Goal: Transaction & Acquisition: Purchase product/service

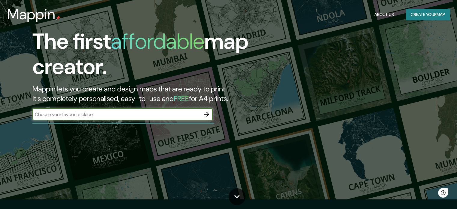
scroll to position [30, 0]
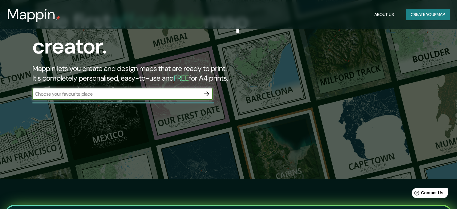
click at [122, 93] on input "text" at bounding box center [116, 93] width 168 height 7
type input "valdivia"
click at [206, 93] on icon "button" at bounding box center [206, 93] width 5 height 5
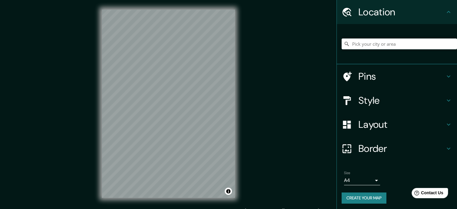
scroll to position [20, 0]
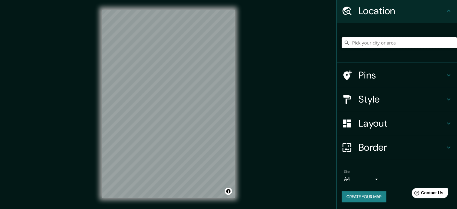
click at [381, 41] on input "Pick your city or area" at bounding box center [398, 42] width 115 height 11
type input "Valdivia, Región de Los Ríos, Chile"
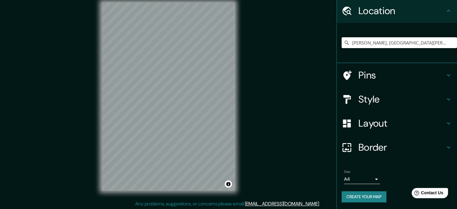
scroll to position [8, 0]
click at [369, 78] on h4 "Pins" at bounding box center [401, 75] width 86 height 12
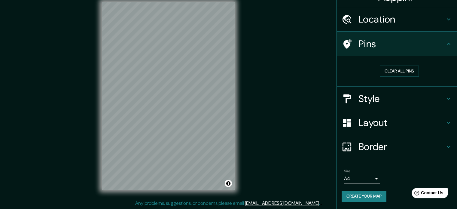
scroll to position [11, 0]
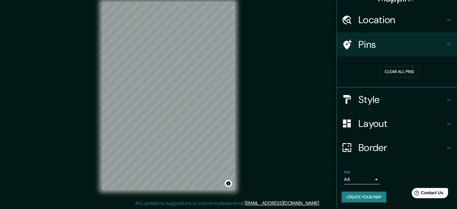
click at [401, 22] on h4 "Location" at bounding box center [401, 20] width 86 height 12
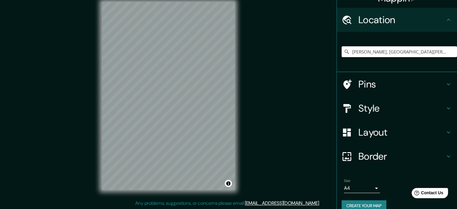
click at [402, 10] on div "Location" at bounding box center [397, 20] width 120 height 24
click at [398, 114] on h4 "Style" at bounding box center [401, 108] width 86 height 12
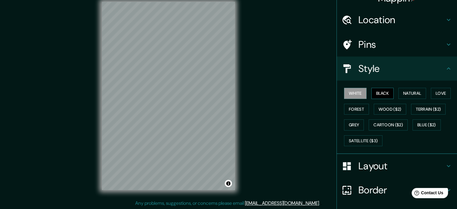
click at [384, 92] on button "Black" at bounding box center [382, 93] width 23 height 11
click at [404, 93] on button "Natural" at bounding box center [412, 93] width 28 height 11
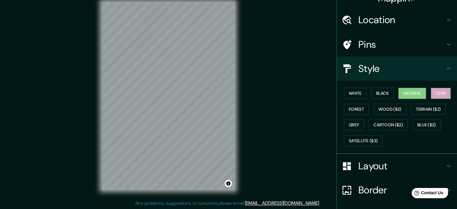
click at [435, 93] on button "Love" at bounding box center [441, 93] width 20 height 11
click at [324, 109] on div "Mappin Location Valdivia, Región de Los Ríos, Chile Valdivia Región de Los Ríos…" at bounding box center [228, 100] width 457 height 217
click at [353, 111] on button "Forest" at bounding box center [356, 109] width 25 height 11
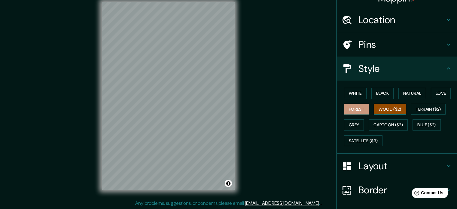
click at [377, 110] on button "Wood ($2)" at bounding box center [390, 109] width 32 height 11
click at [417, 108] on button "Terrain ($2)" at bounding box center [428, 109] width 35 height 11
click at [356, 110] on button "Forest" at bounding box center [356, 109] width 25 height 11
click at [357, 95] on button "White" at bounding box center [355, 93] width 23 height 11
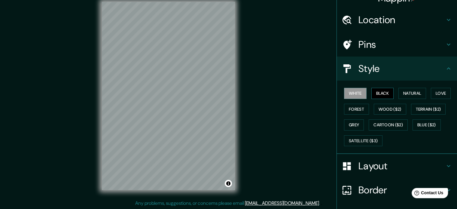
click at [377, 92] on button "Black" at bounding box center [382, 93] width 23 height 11
click at [402, 91] on button "Natural" at bounding box center [412, 93] width 28 height 11
click at [379, 93] on button "Black" at bounding box center [382, 93] width 23 height 11
click at [266, 73] on div "Mappin Location Valdivia, Región de Los Ríos, Chile Valdivia Región de Los Ríos…" at bounding box center [228, 100] width 457 height 217
